Goal: Task Accomplishment & Management: Manage account settings

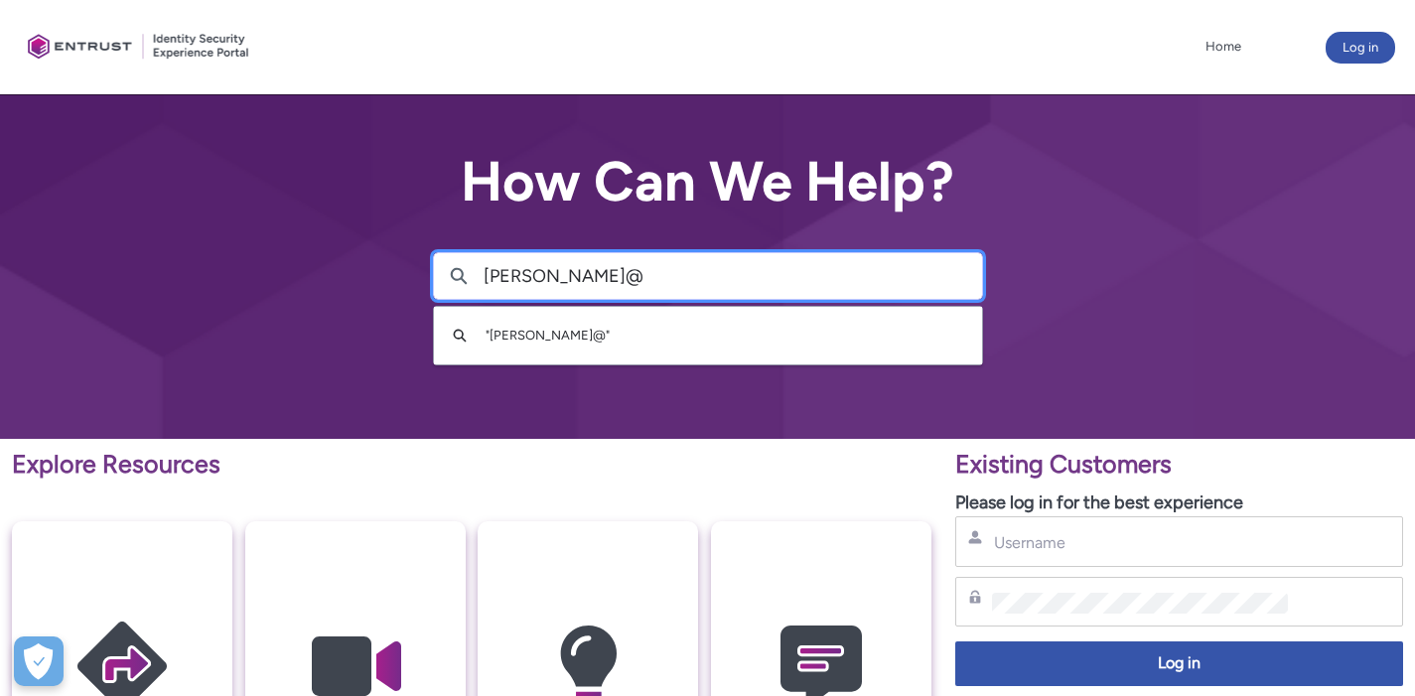
type input "[PERSON_NAME]@"
click at [1130, 527] on div "Username" at bounding box center [1179, 541] width 448 height 51
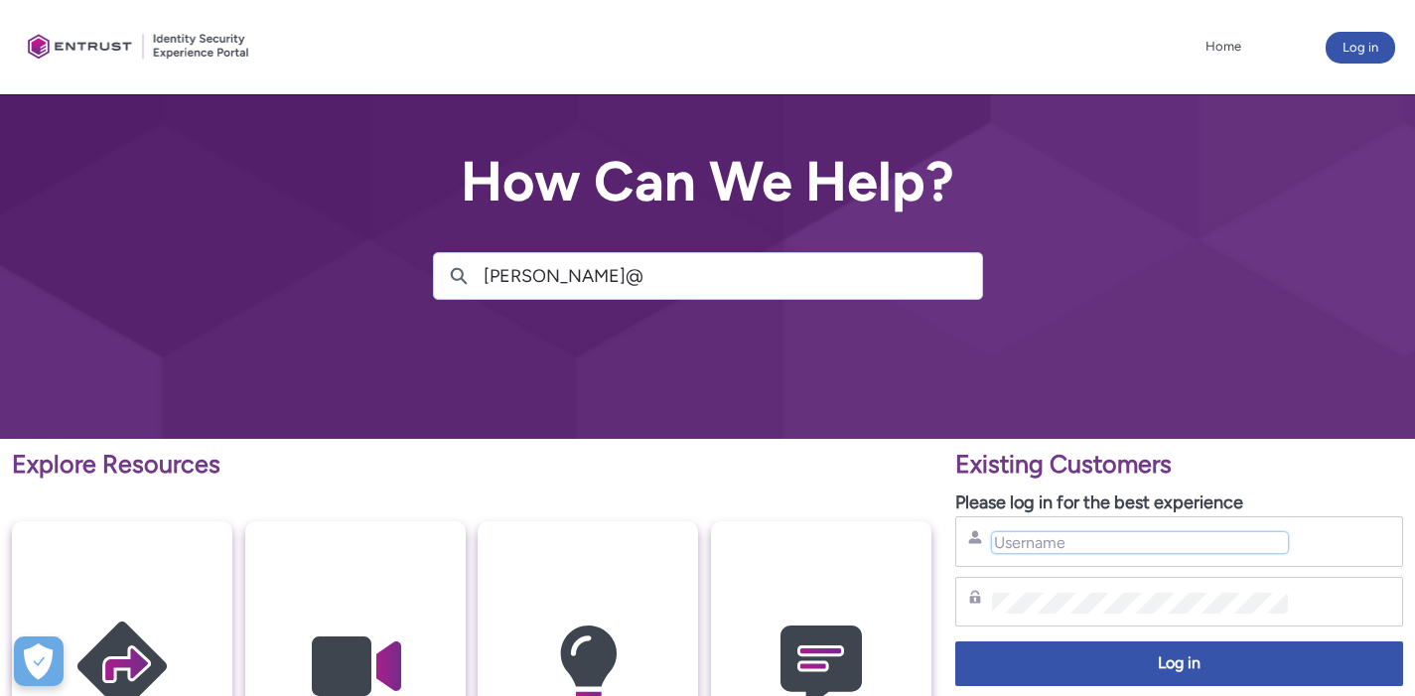
click at [1127, 547] on input "Username" at bounding box center [1140, 542] width 296 height 21
type input "[PERSON_NAME][EMAIL_ADDRESS][DOMAIN_NAME]"
click at [1108, 633] on div "[PERSON_NAME][EMAIL_ADDRESS][DOMAIN_NAME] Username Password Log in Forgot Passw…" at bounding box center [1179, 618] width 448 height 204
